Goal: Information Seeking & Learning: Check status

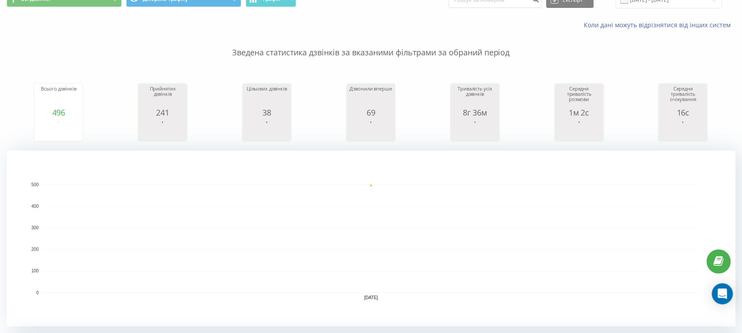
scroll to position [316, 0]
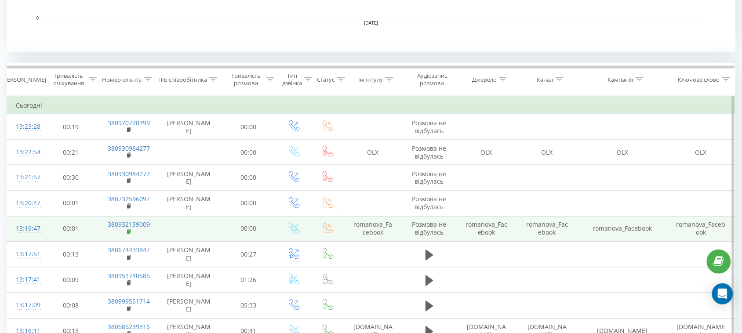
click at [128, 233] on rect at bounding box center [128, 232] width 3 height 4
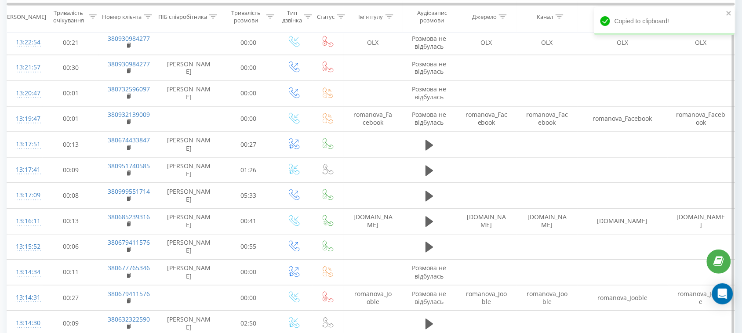
scroll to position [646, 0]
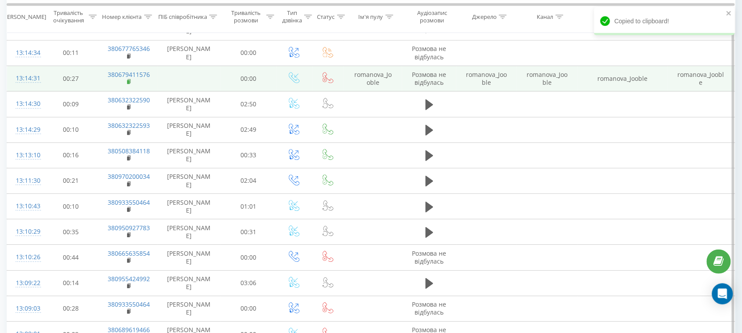
click at [130, 80] on icon at bounding box center [128, 81] width 3 height 4
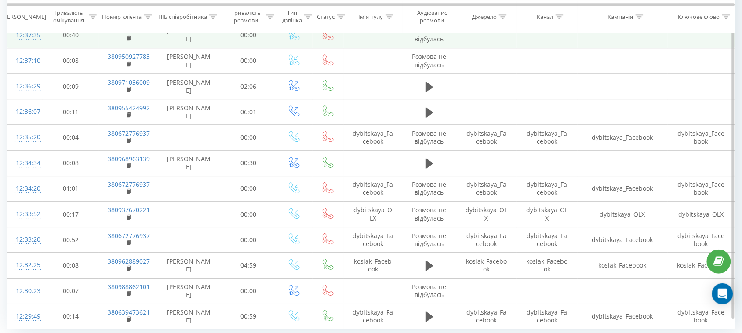
scroll to position [2698, 0]
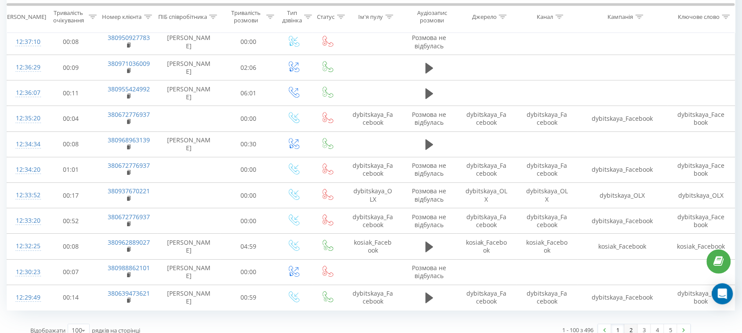
click at [635, 324] on link "2" at bounding box center [631, 330] width 13 height 12
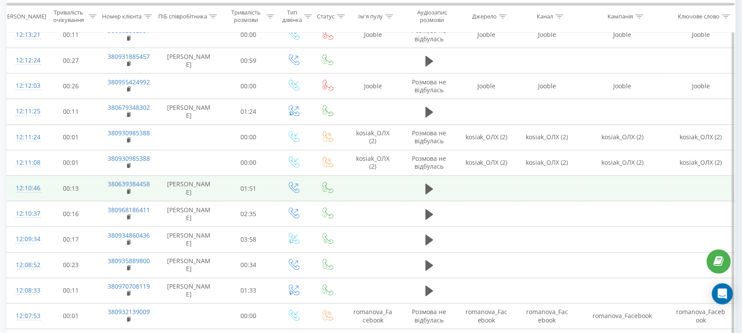
scroll to position [1456, 0]
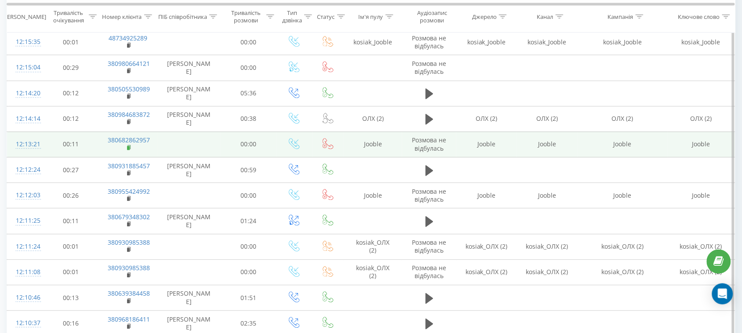
click at [129, 150] on rect at bounding box center [128, 148] width 3 height 4
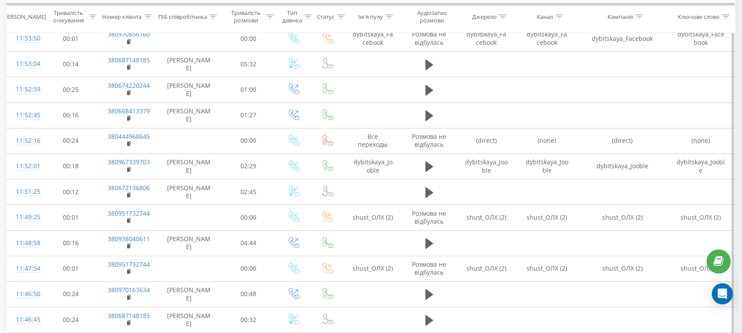
scroll to position [2718, 0]
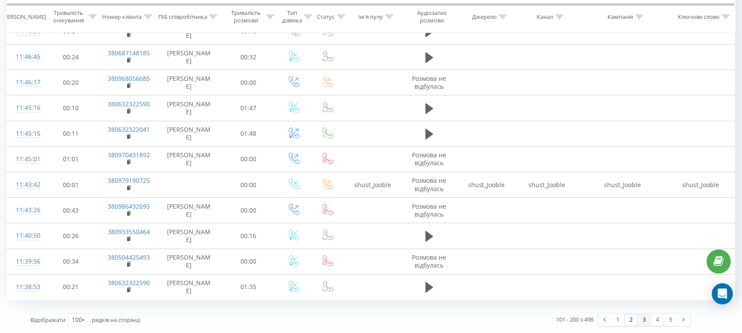
click at [645, 319] on link "3" at bounding box center [644, 320] width 13 height 12
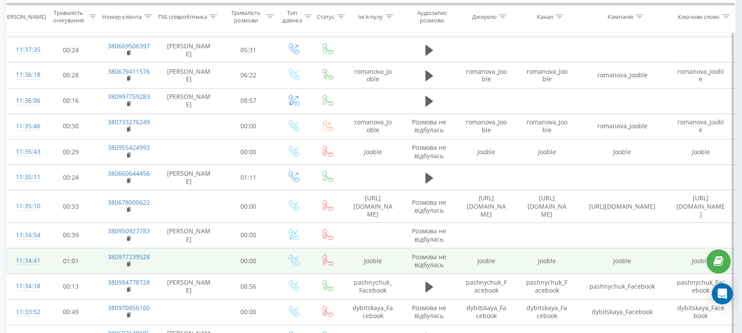
scroll to position [357, 0]
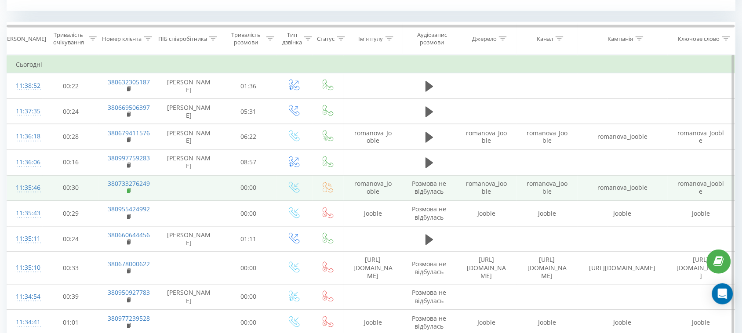
click at [130, 190] on rect at bounding box center [128, 191] width 3 height 4
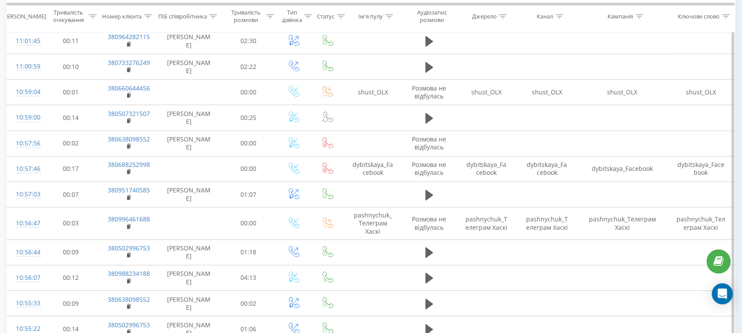
scroll to position [2718, 0]
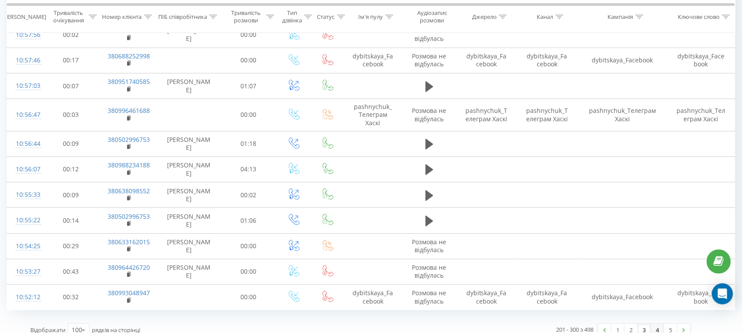
click at [657, 324] on link "4" at bounding box center [657, 330] width 13 height 12
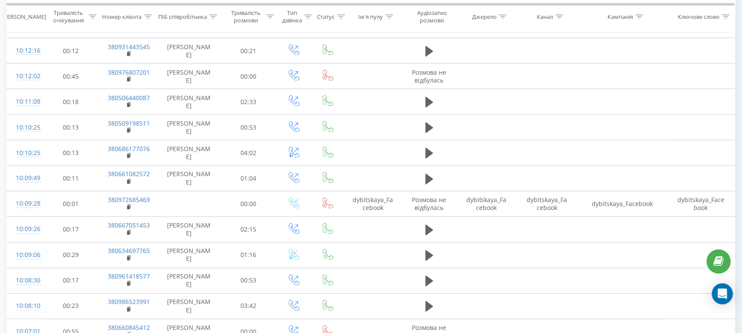
scroll to position [2698, 0]
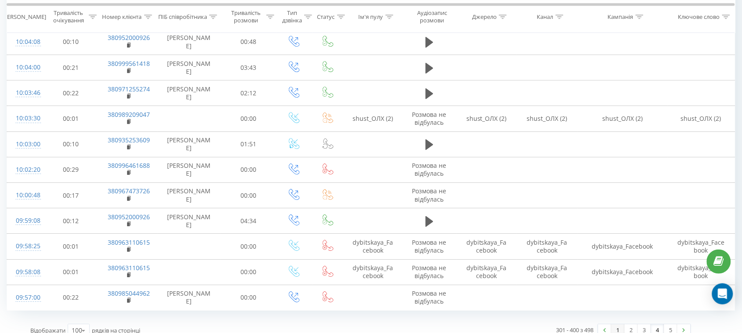
click at [618, 324] on link "1" at bounding box center [617, 330] width 13 height 12
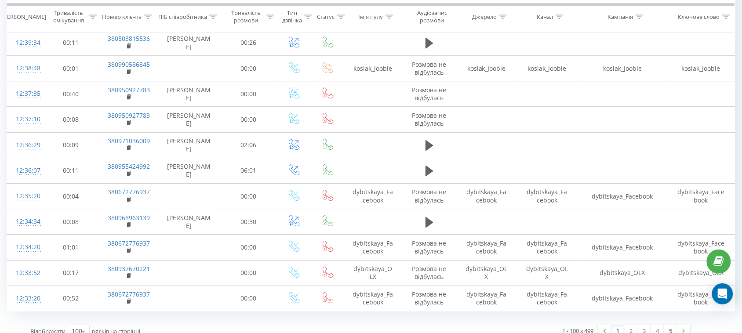
scroll to position [357, 0]
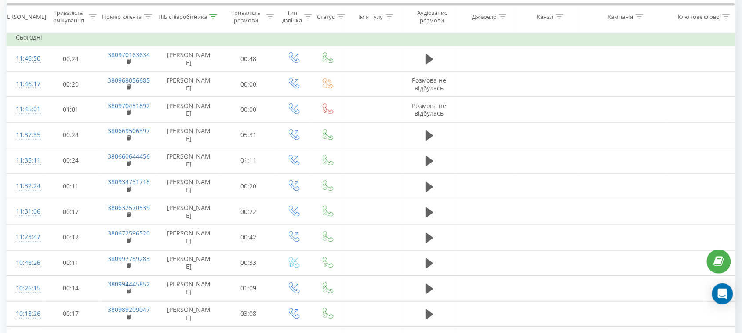
scroll to position [385, 0]
click at [214, 18] on div at bounding box center [213, 16] width 8 height 7
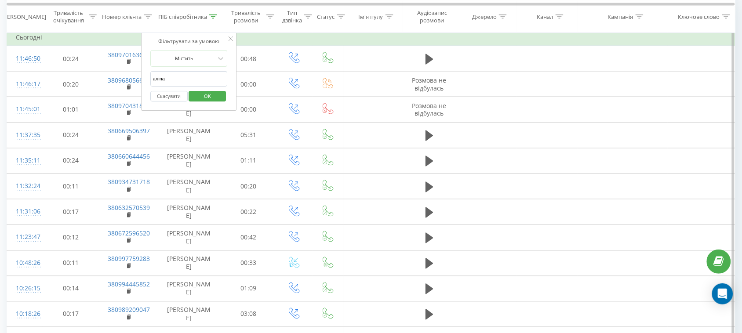
click at [201, 95] on span "OK" at bounding box center [207, 96] width 25 height 14
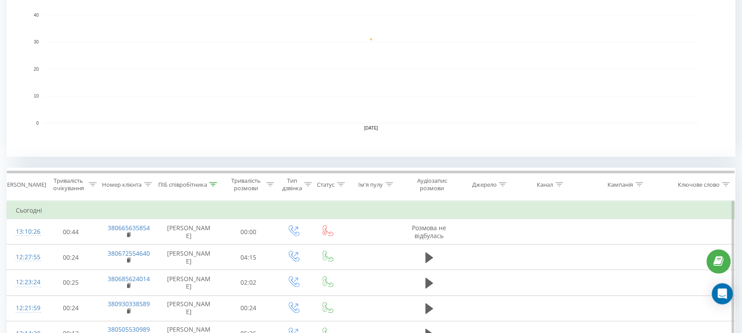
scroll to position [275, 0]
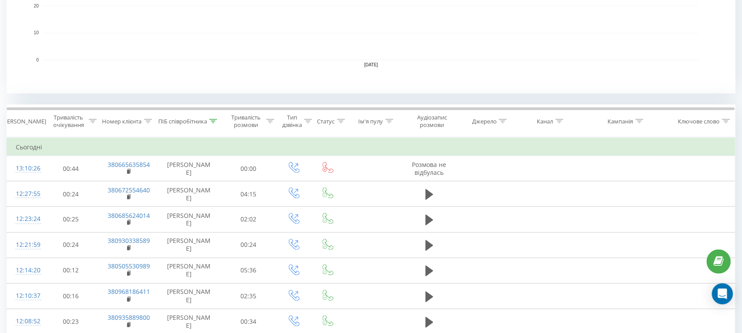
click at [213, 121] on icon at bounding box center [213, 121] width 8 height 4
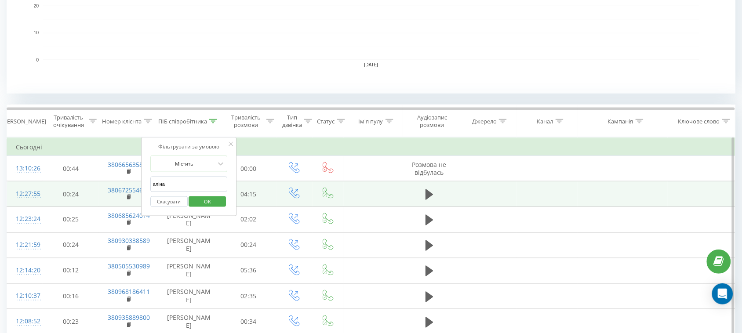
drag, startPoint x: 145, startPoint y: 211, endPoint x: 90, endPoint y: 206, distance: 55.6
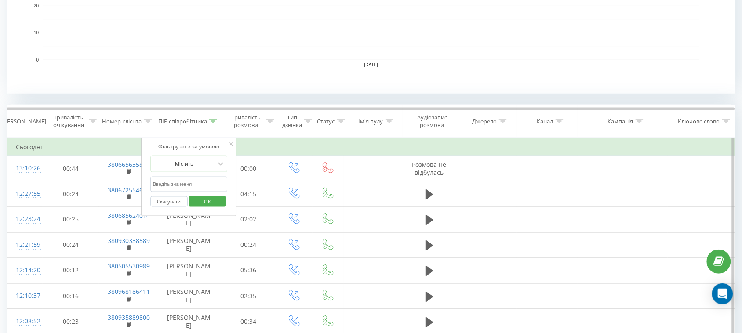
drag, startPoint x: 188, startPoint y: 185, endPoint x: 194, endPoint y: 192, distance: 10.3
click at [188, 185] on input "text" at bounding box center [188, 184] width 77 height 15
type input "Валерія"
click at [211, 202] on span "OK" at bounding box center [207, 202] width 25 height 14
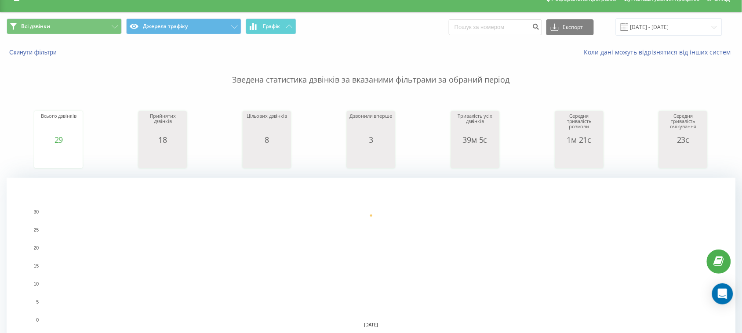
scroll to position [275, 0]
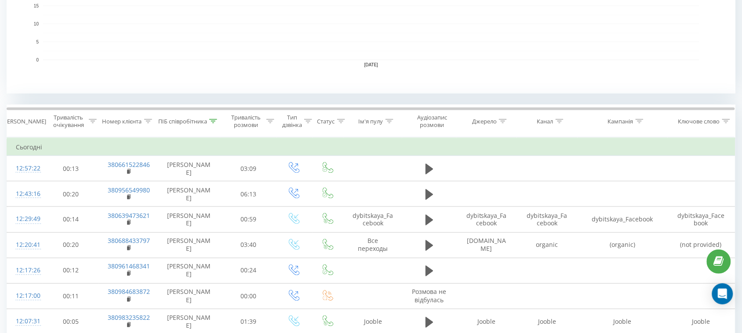
click at [213, 123] on icon at bounding box center [213, 121] width 8 height 4
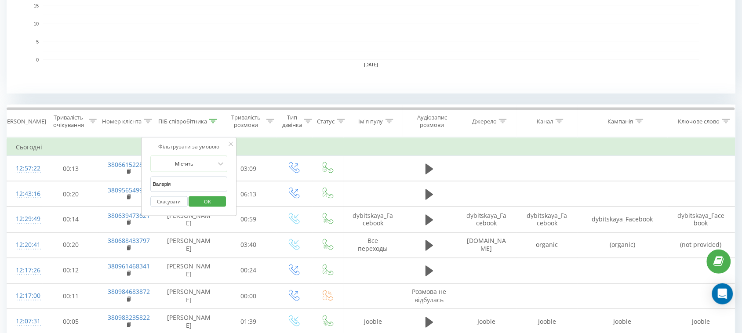
drag, startPoint x: 144, startPoint y: 193, endPoint x: 150, endPoint y: 193, distance: 5.7
click at [144, 193] on div "Фільтрувати за умовою Містить [PERSON_NAME] OK" at bounding box center [189, 177] width 96 height 79
drag, startPoint x: 196, startPoint y: 189, endPoint x: 148, endPoint y: 183, distance: 49.2
click at [148, 183] on div "Фільтрувати за умовою Містить Скасувати OK" at bounding box center [189, 177] width 96 height 79
click at [178, 185] on input "text" at bounding box center [188, 184] width 77 height 15
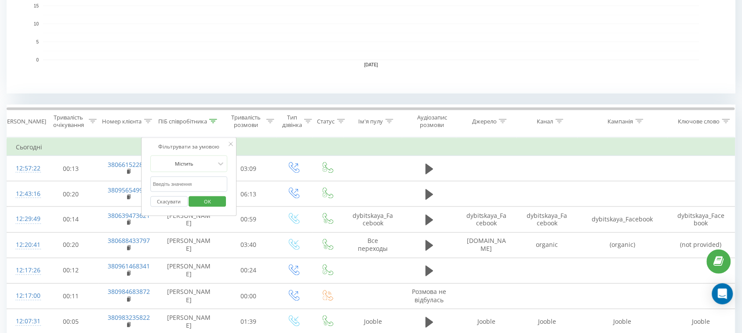
type input "тамара"
click at [218, 203] on span "OK" at bounding box center [207, 202] width 25 height 14
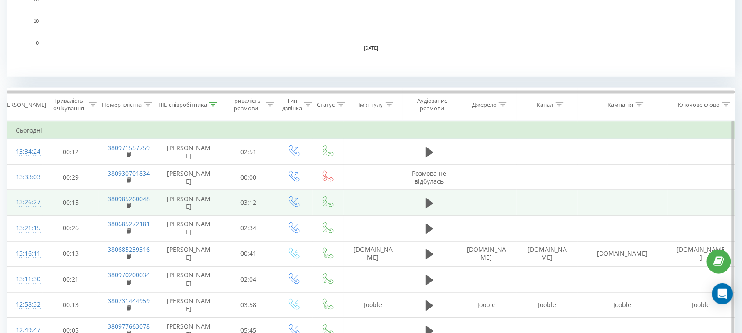
scroll to position [385, 0]
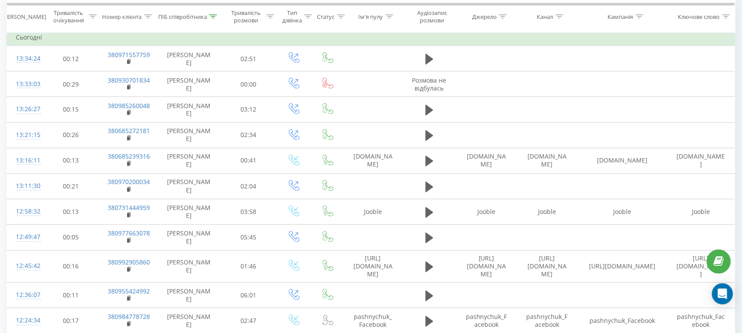
click at [213, 17] on icon at bounding box center [213, 16] width 8 height 4
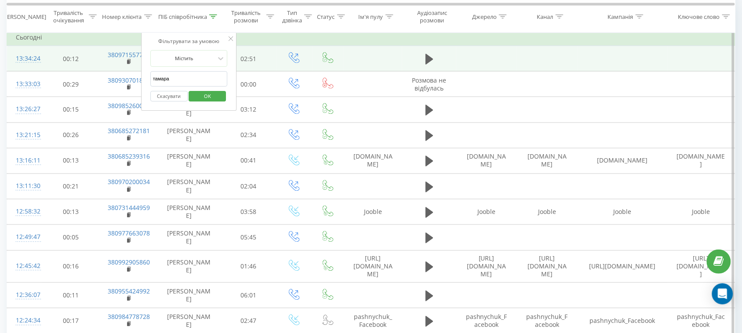
drag, startPoint x: 218, startPoint y: 79, endPoint x: 117, endPoint y: 66, distance: 101.5
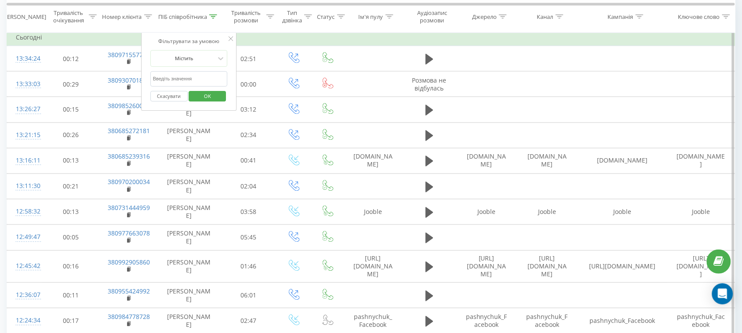
drag, startPoint x: 168, startPoint y: 79, endPoint x: 172, endPoint y: 88, distance: 10.0
click at [168, 79] on input "text" at bounding box center [188, 78] width 77 height 15
type input "романова"
click at [196, 98] on span "OK" at bounding box center [207, 96] width 25 height 14
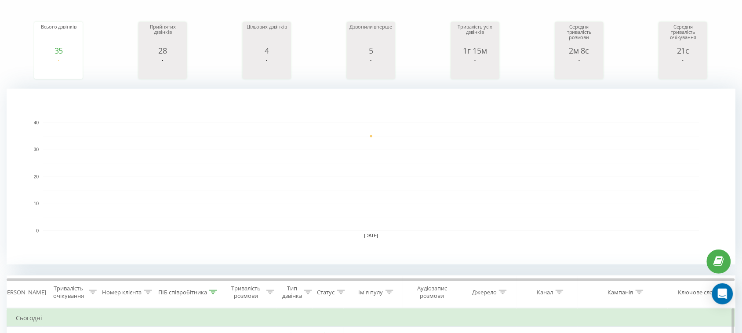
scroll to position [330, 0]
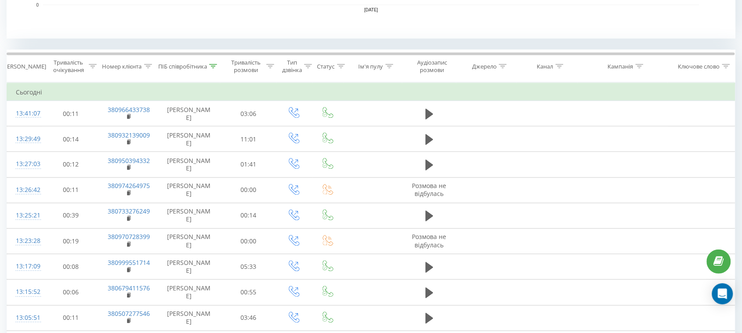
click at [211, 69] on div at bounding box center [213, 66] width 8 height 7
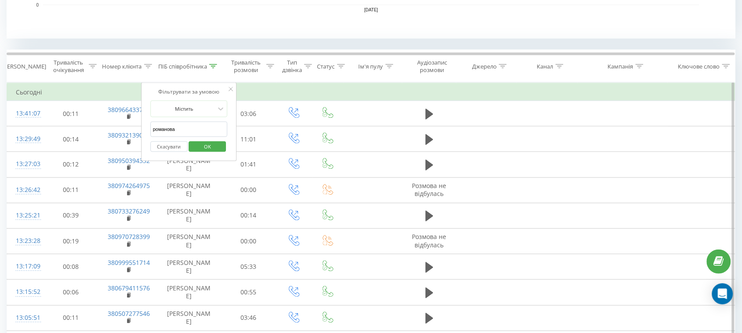
click at [199, 138] on div "Скасувати OK" at bounding box center [188, 147] width 77 height 20
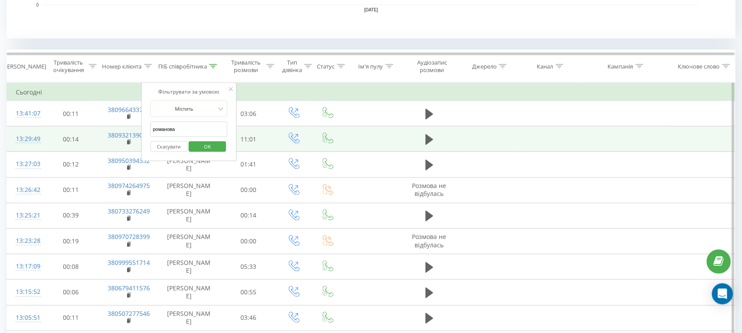
drag, startPoint x: 196, startPoint y: 134, endPoint x: 125, endPoint y: 130, distance: 70.5
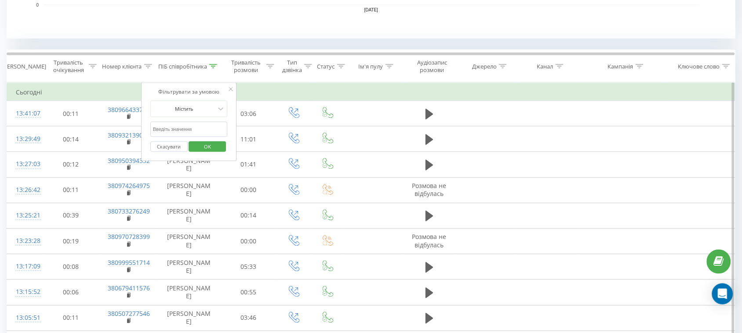
click at [171, 130] on input "text" at bounding box center [188, 129] width 77 height 15
type input "аліна"
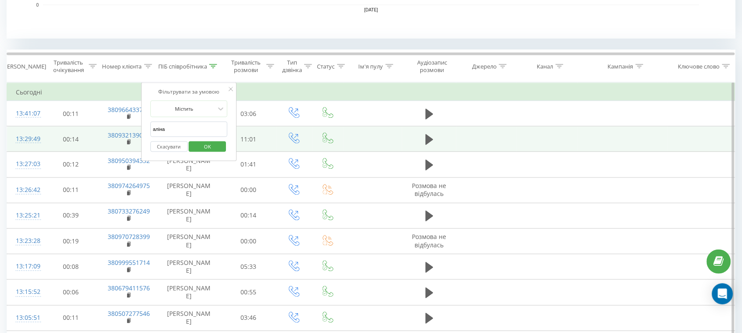
drag, startPoint x: 207, startPoint y: 124, endPoint x: 138, endPoint y: 126, distance: 69.9
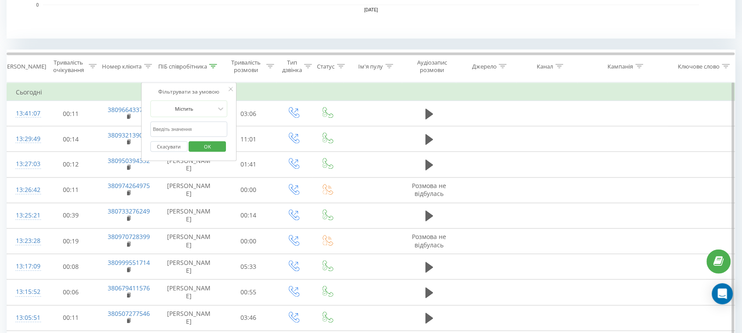
drag, startPoint x: 172, startPoint y: 131, endPoint x: 172, endPoint y: 135, distance: 4.4
click at [172, 131] on input "text" at bounding box center [188, 129] width 77 height 15
type input "Косяк"
click at [217, 146] on span "OK" at bounding box center [207, 147] width 25 height 14
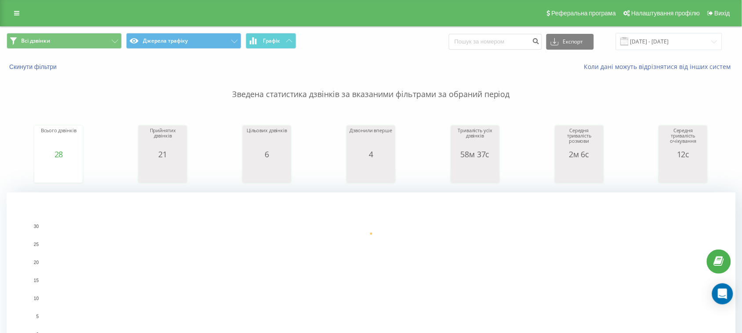
scroll to position [330, 0]
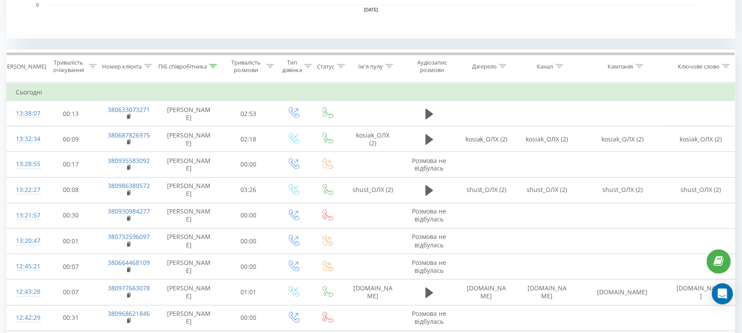
click at [214, 66] on icon at bounding box center [213, 66] width 8 height 4
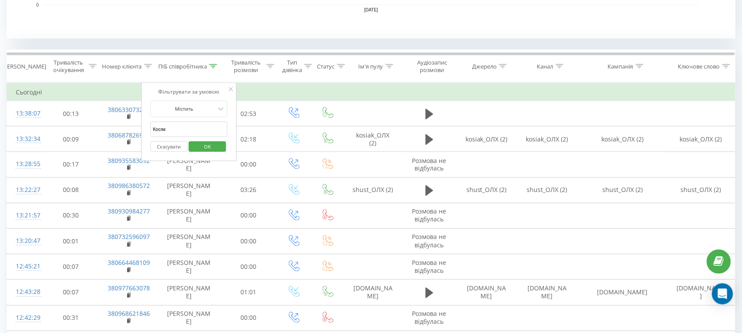
click at [218, 149] on span "OK" at bounding box center [207, 147] width 25 height 14
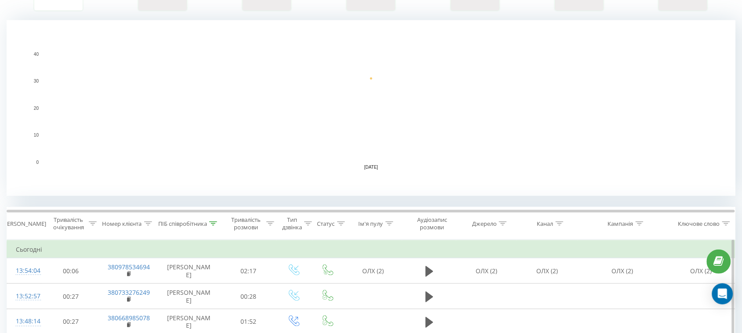
scroll to position [275, 0]
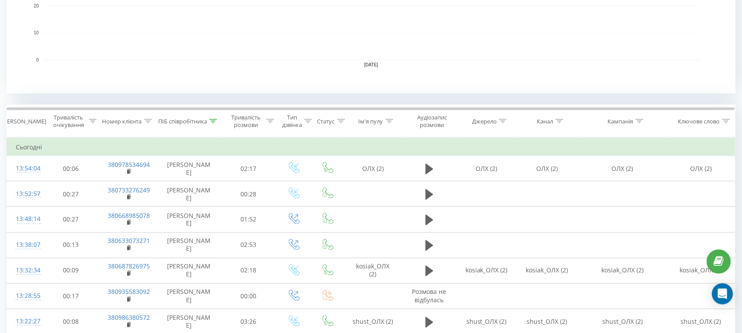
click at [215, 120] on icon at bounding box center [213, 121] width 8 height 4
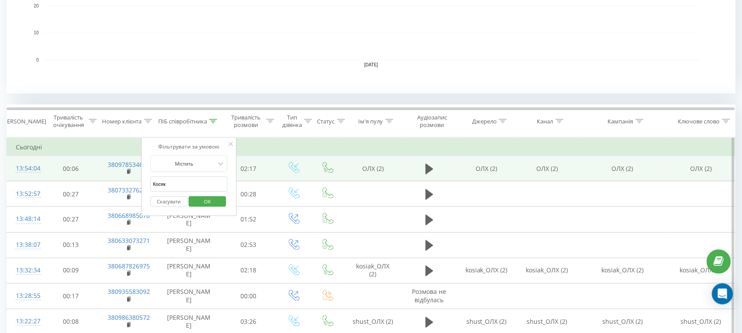
drag, startPoint x: 193, startPoint y: 187, endPoint x: 33, endPoint y: 179, distance: 160.2
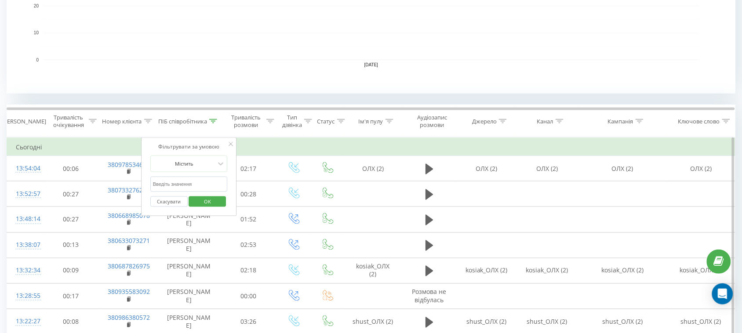
click at [166, 179] on input "text" at bounding box center [188, 184] width 77 height 15
type input "романова"
click at [210, 200] on span "OK" at bounding box center [207, 202] width 25 height 14
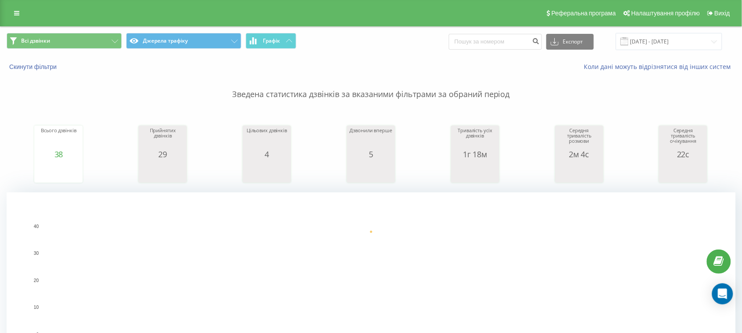
scroll to position [275, 0]
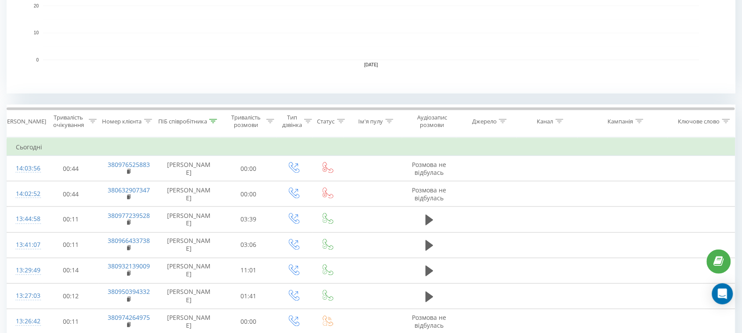
click at [211, 122] on icon at bounding box center [213, 121] width 8 height 4
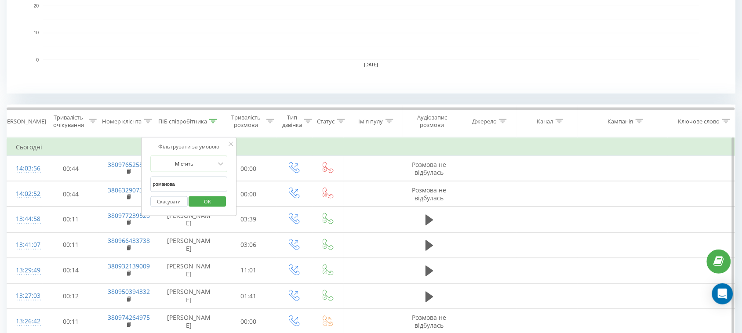
click at [197, 200] on span "OK" at bounding box center [207, 202] width 25 height 14
